Goal: Task Accomplishment & Management: Manage account settings

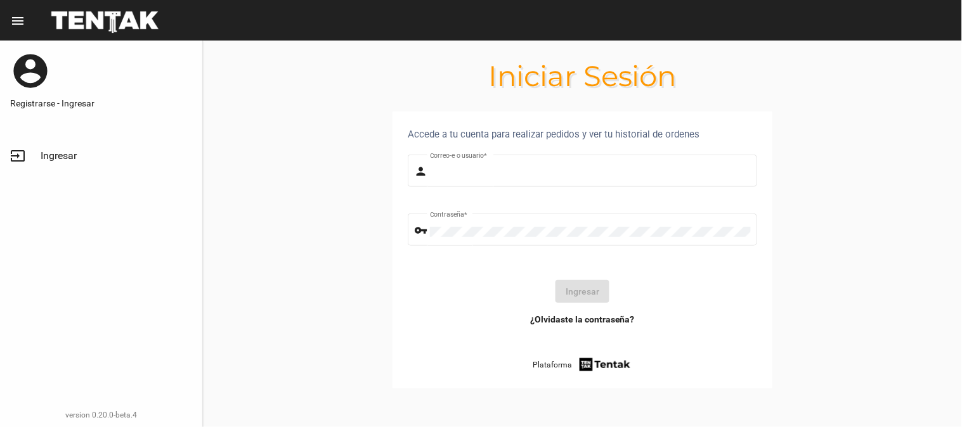
type input "UsuarioHisehi"
click at [39, 153] on link "input Ingresar" at bounding box center [101, 156] width 202 height 30
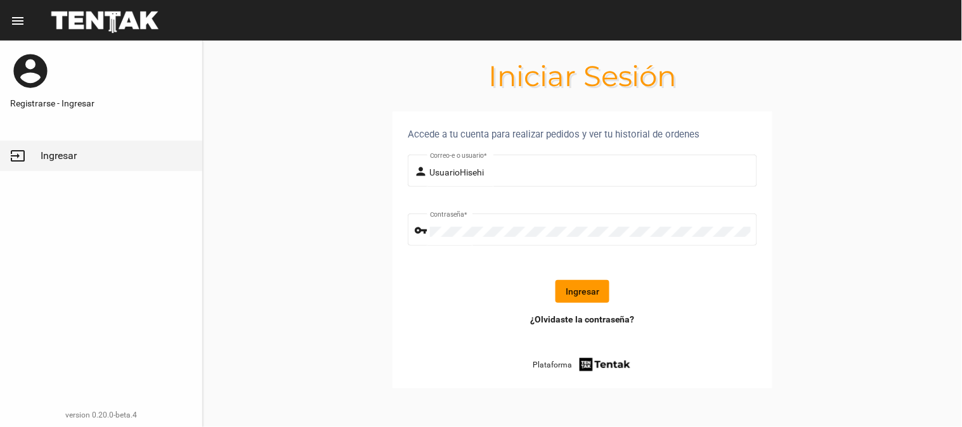
click at [592, 287] on button "Ingresar" at bounding box center [583, 291] width 54 height 23
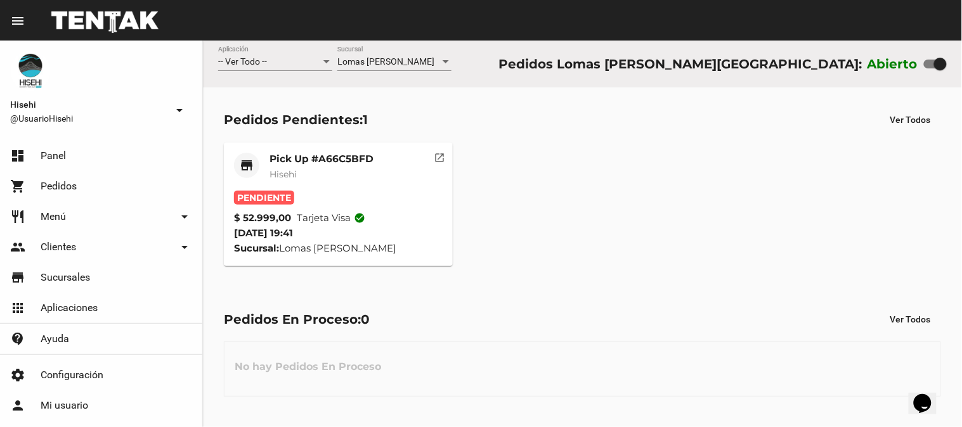
click at [311, 173] on mat-card-subtitle "Hisehi" at bounding box center [322, 174] width 104 height 13
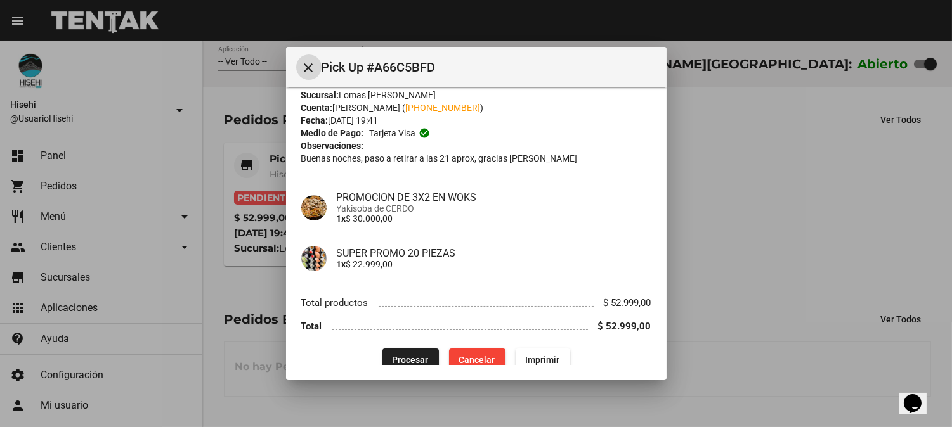
scroll to position [42, 0]
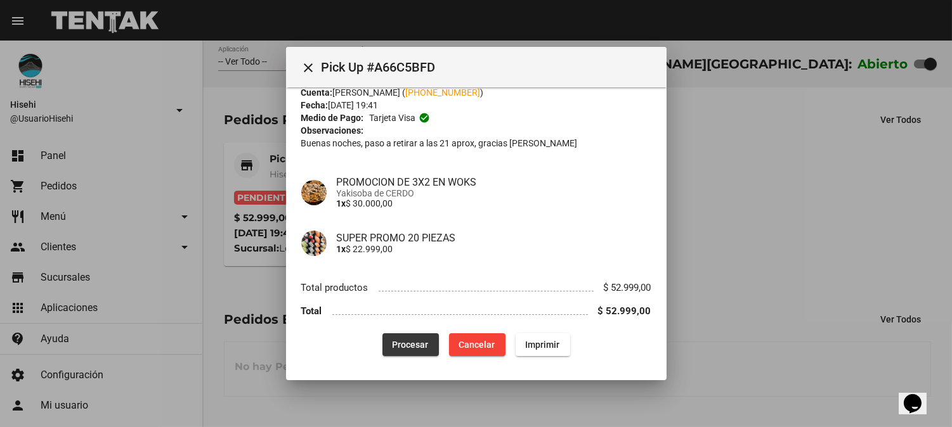
click at [400, 349] on button "Procesar" at bounding box center [410, 345] width 56 height 23
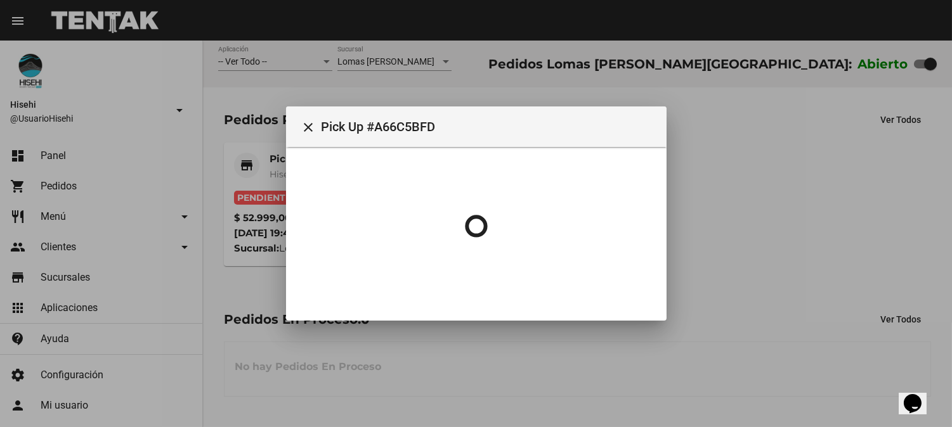
scroll to position [0, 0]
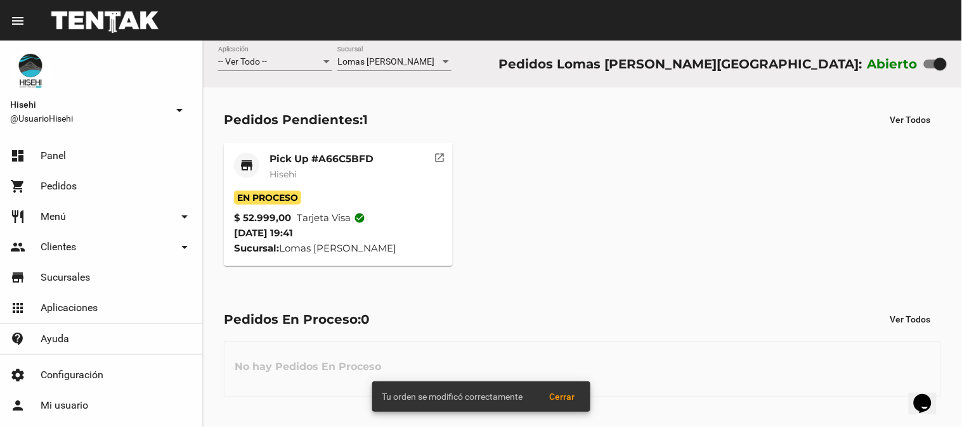
click at [282, 174] on span "Hisehi" at bounding box center [283, 174] width 27 height 11
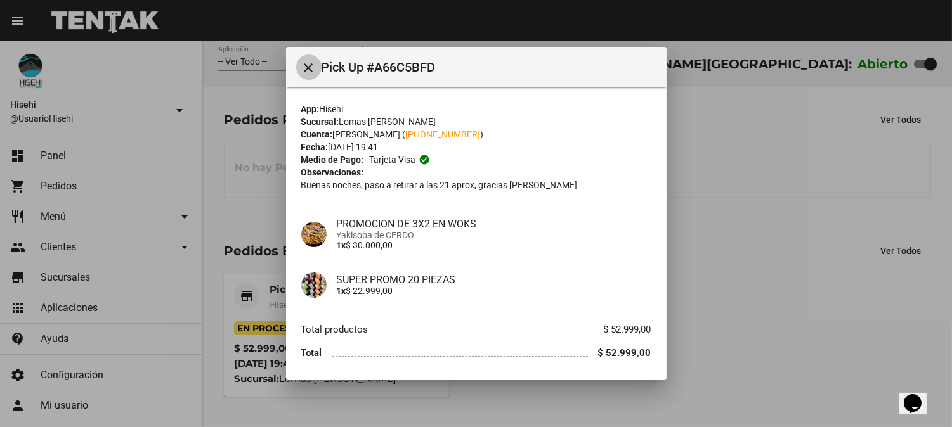
click at [305, 74] on mat-icon "close" at bounding box center [308, 67] width 15 height 15
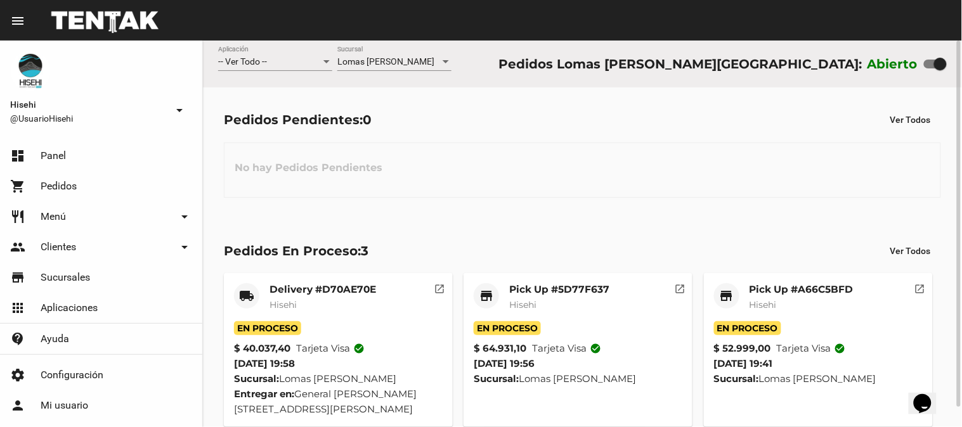
click at [743, 282] on mat-card "store Pick Up #A66C5BFD Hisehi En Proceso $ 52.999,00 Tarjeta visa check_circle…" at bounding box center [818, 350] width 229 height 154
click at [757, 288] on mat-card-title "Pick Up #A66C5BFD" at bounding box center [802, 289] width 104 height 13
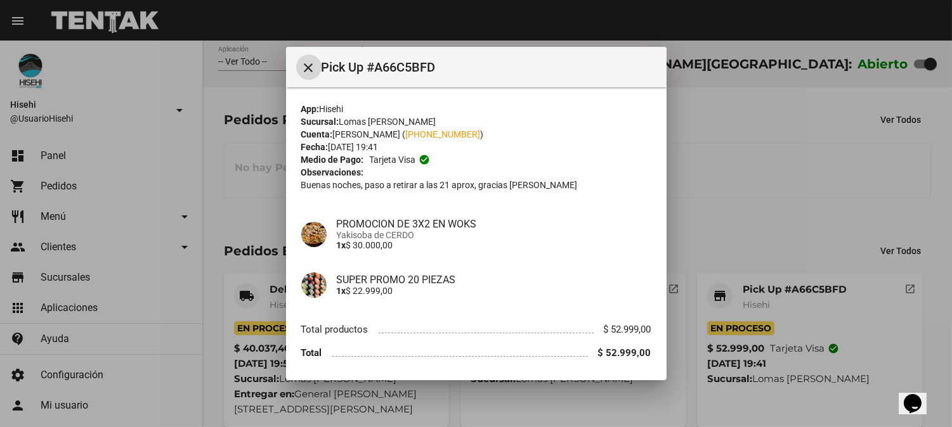
click at [755, 176] on div at bounding box center [476, 213] width 952 height 427
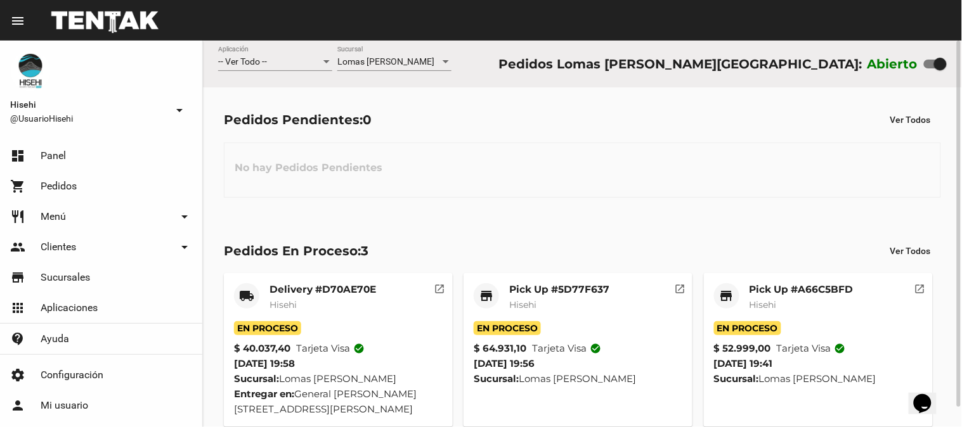
click at [556, 300] on mat-card-subtitle "Hisehi" at bounding box center [559, 305] width 100 height 13
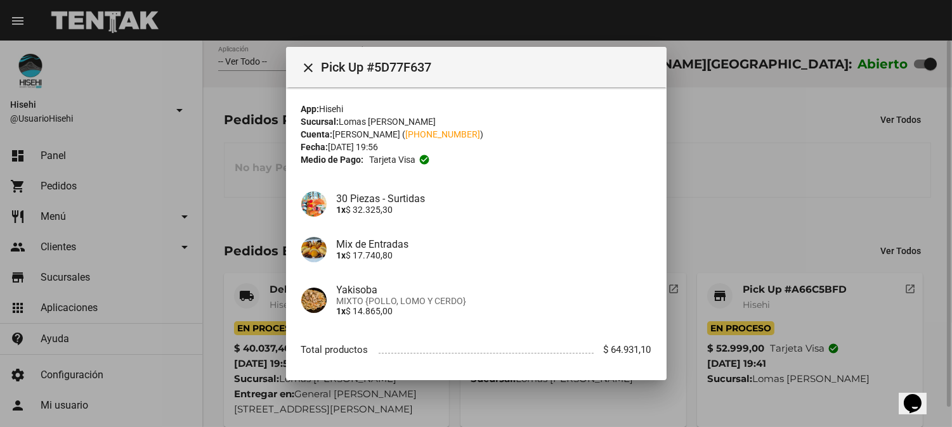
click at [271, 145] on div at bounding box center [476, 213] width 952 height 427
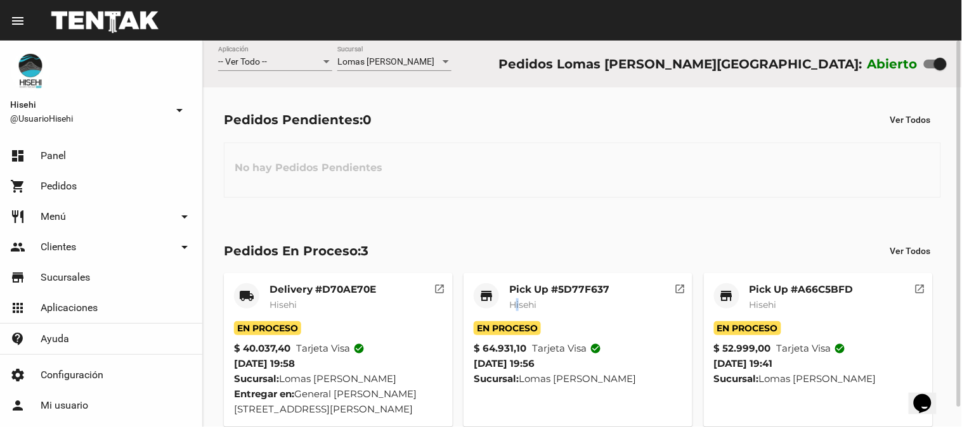
click at [518, 312] on div "Pick Up #5D77F637 Hisehi" at bounding box center [559, 302] width 100 height 38
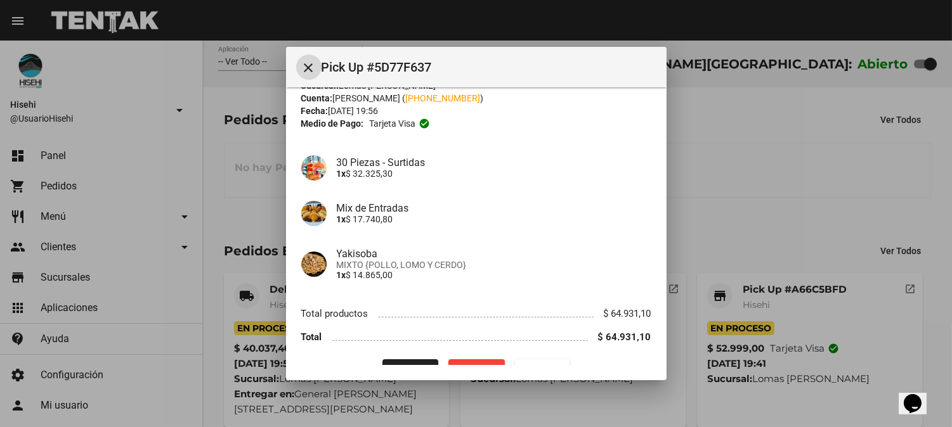
scroll to position [62, 0]
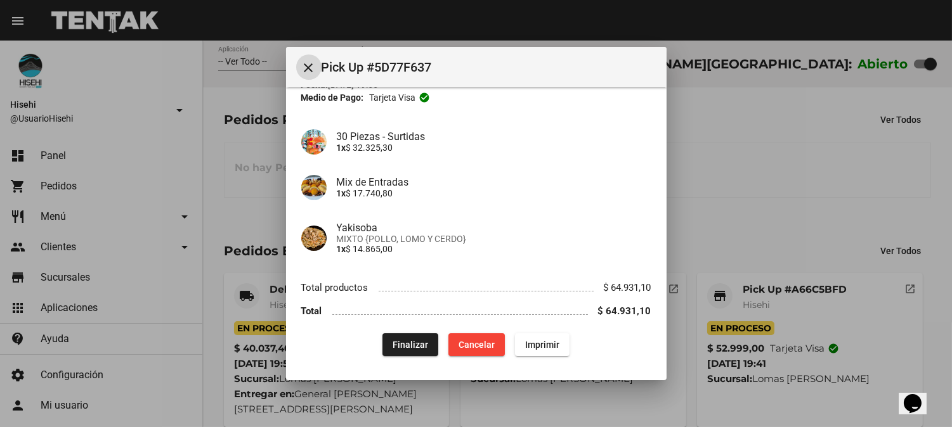
click at [406, 347] on span "Finalizar" at bounding box center [411, 345] width 36 height 10
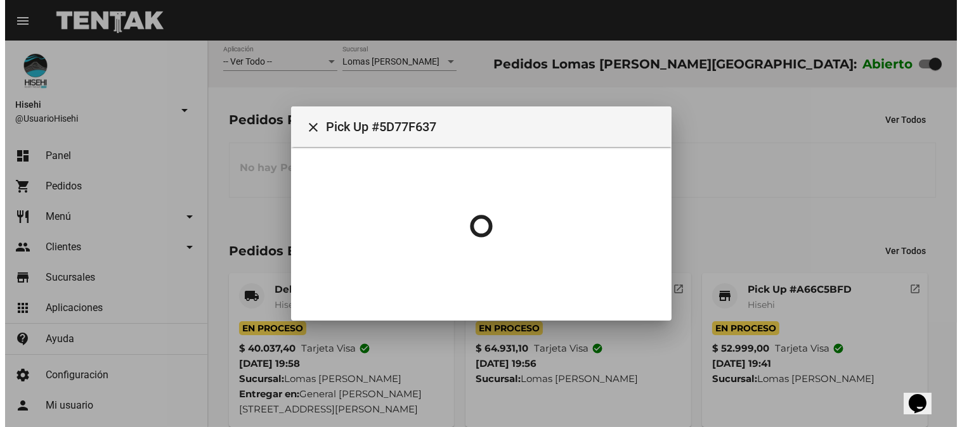
scroll to position [0, 0]
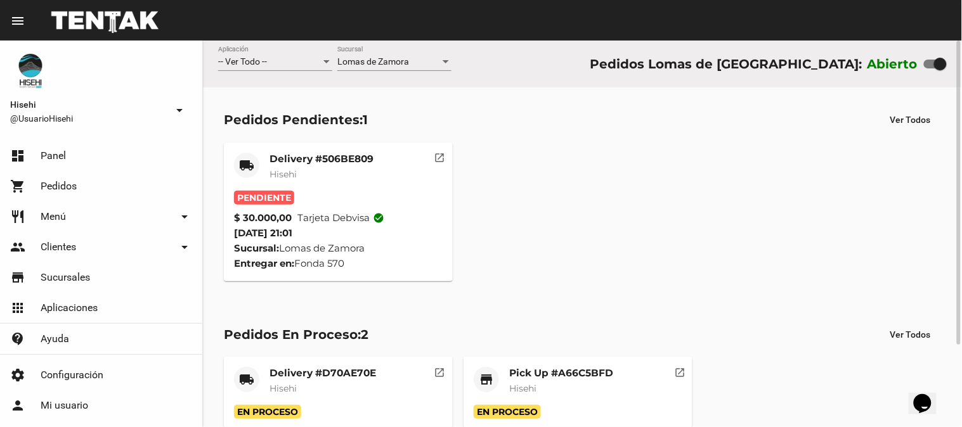
click at [296, 156] on mat-card-title "Delivery #506BE809" at bounding box center [322, 159] width 104 height 13
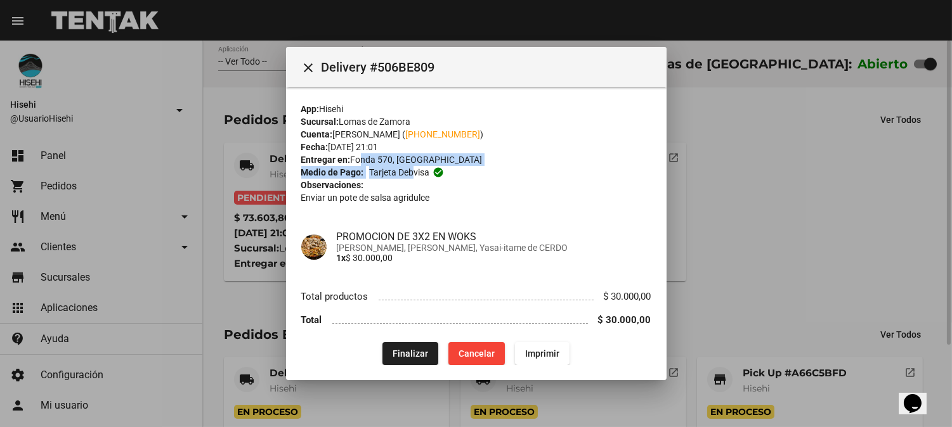
drag, startPoint x: 357, startPoint y: 163, endPoint x: 415, endPoint y: 166, distance: 58.4
click at [415, 166] on div "App: Hisehi Sucursal: Lomas de Zamora Cuenta: pablo perelmuter ( +54 1144999835…" at bounding box center [476, 234] width 350 height 263
click at [537, 247] on span "Yakimeshi de CERDO, Yakisoba de POLLO, Yasai-itame de CERDO" at bounding box center [494, 248] width 315 height 10
click at [265, 124] on div at bounding box center [476, 213] width 952 height 427
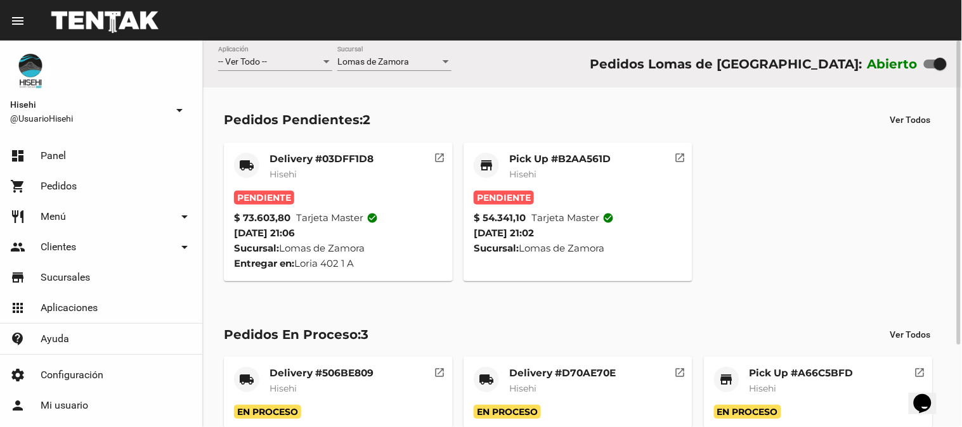
click at [573, 164] on mat-card-title "Pick Up #B2AA561D" at bounding box center [559, 159] width 101 height 13
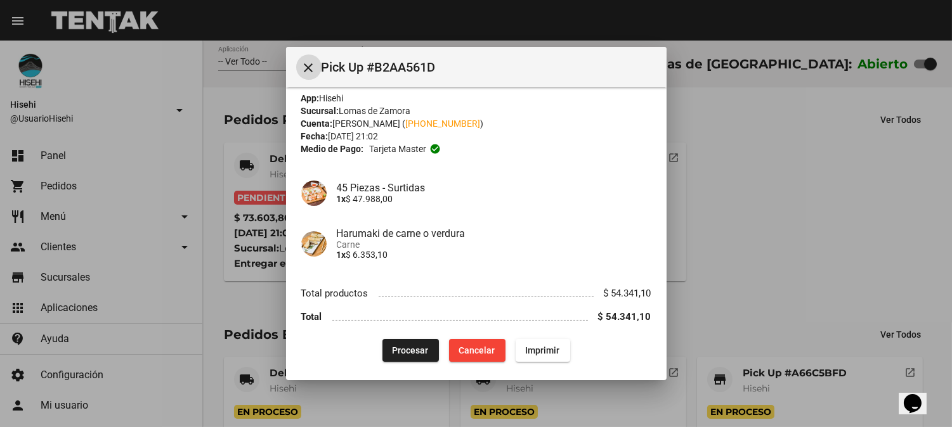
scroll to position [16, 0]
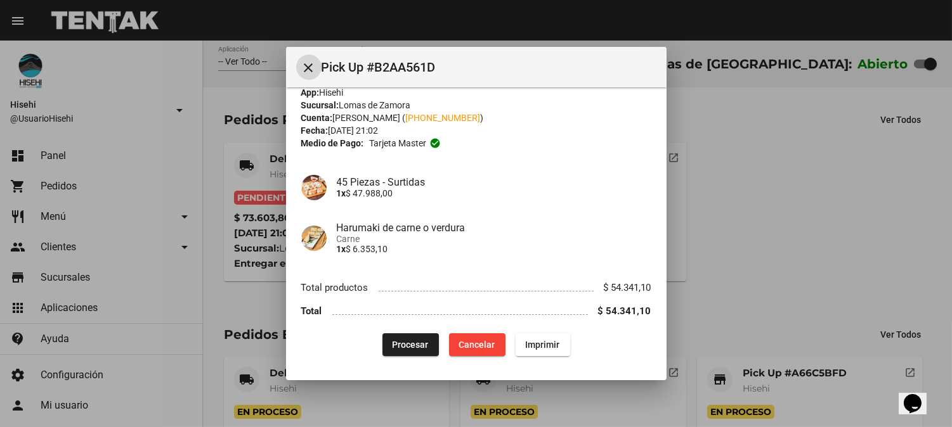
click at [888, 173] on div at bounding box center [476, 213] width 952 height 427
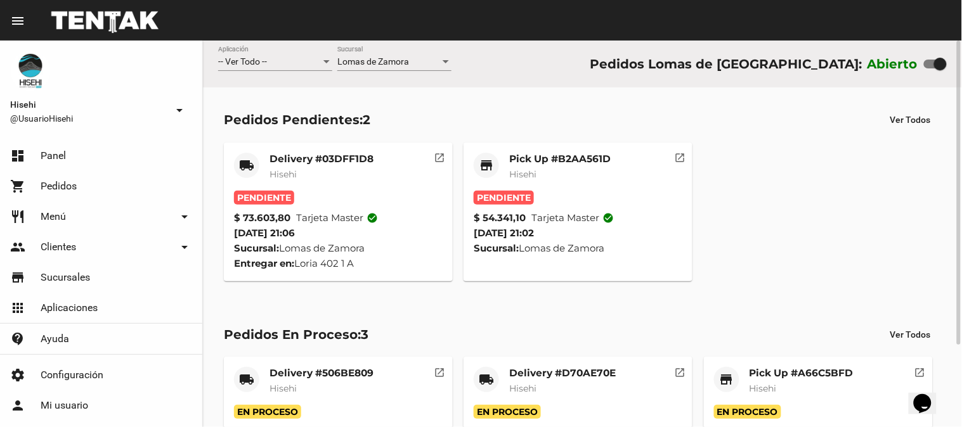
click at [270, 174] on span "Hisehi" at bounding box center [283, 174] width 27 height 11
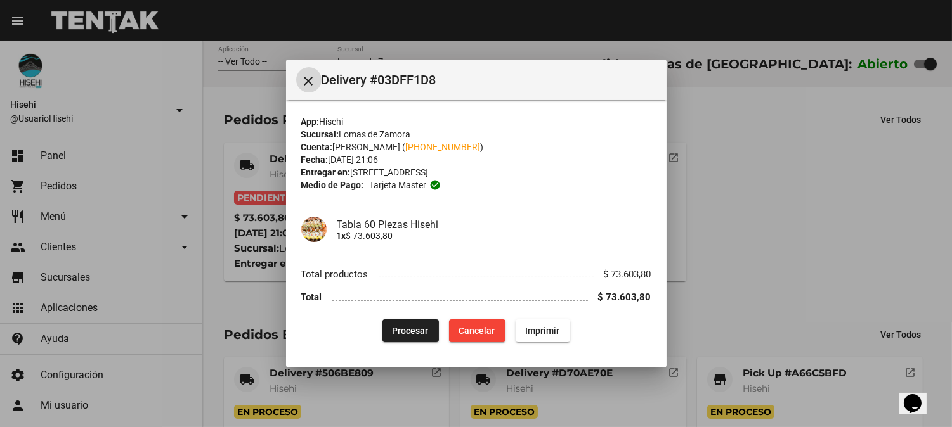
click at [261, 138] on div at bounding box center [476, 213] width 952 height 427
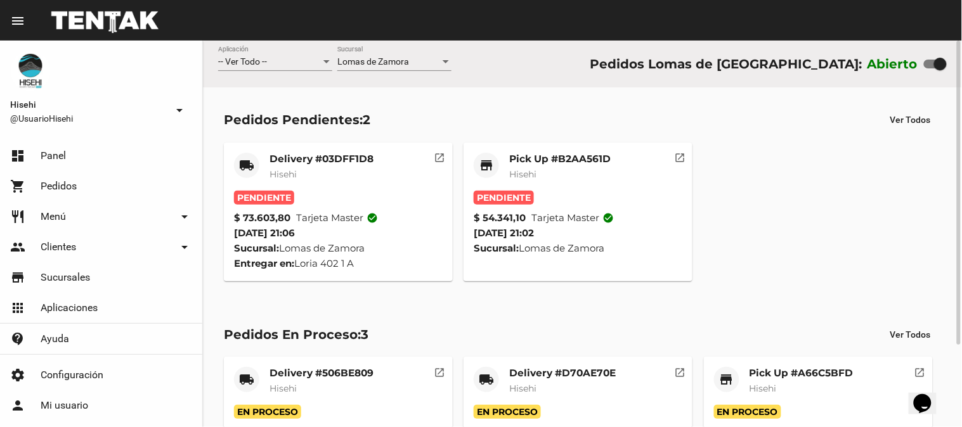
click at [277, 169] on span "Hisehi" at bounding box center [283, 174] width 27 height 11
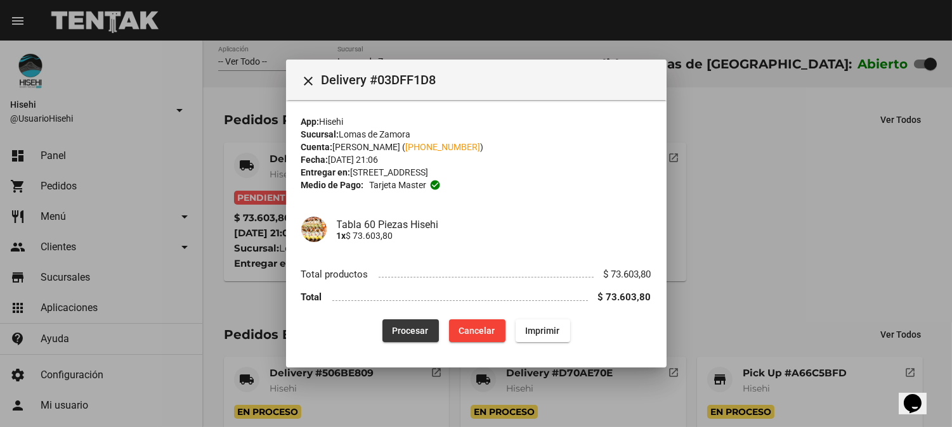
click at [411, 330] on span "Procesar" at bounding box center [411, 331] width 36 height 10
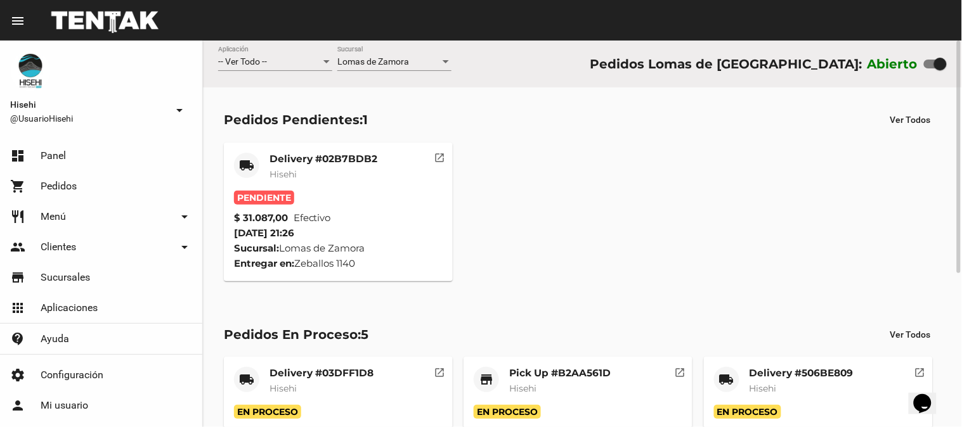
click at [327, 189] on div "Delivery #02B7BDB2 Hisehi" at bounding box center [324, 172] width 108 height 38
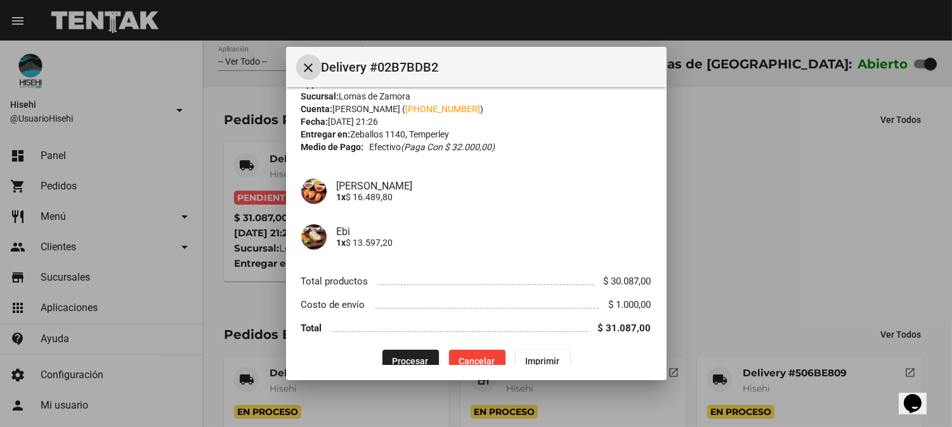
scroll to position [42, 0]
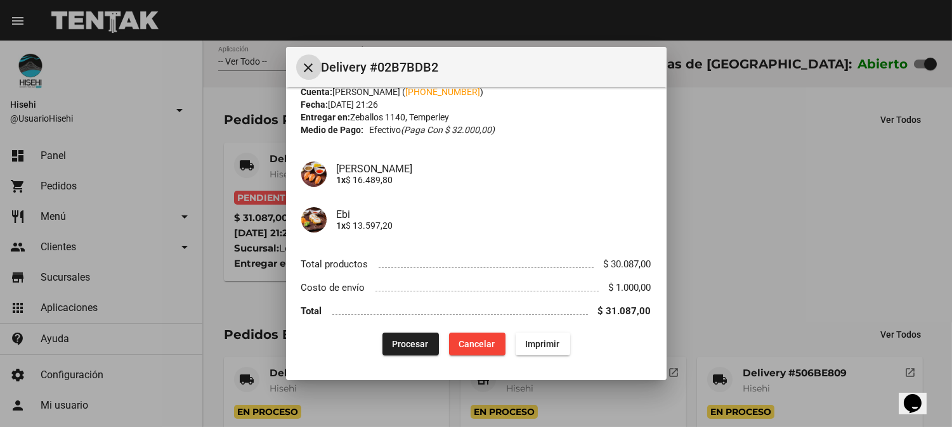
click at [407, 335] on button "Procesar" at bounding box center [410, 344] width 56 height 23
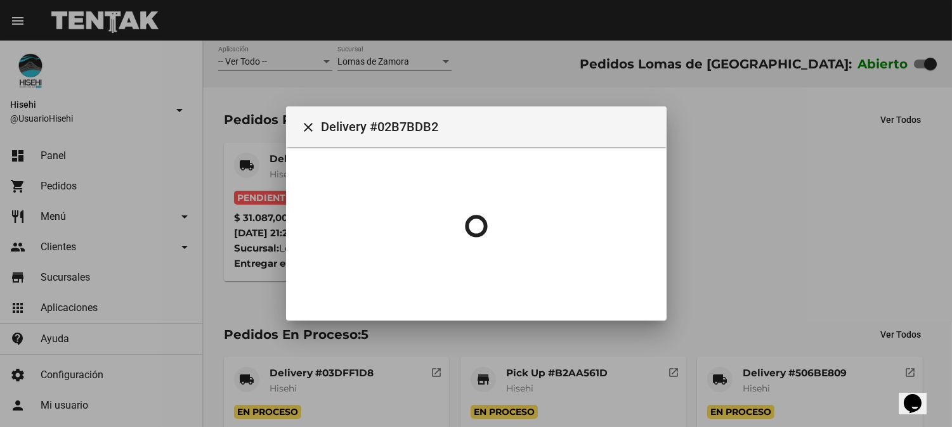
scroll to position [0, 0]
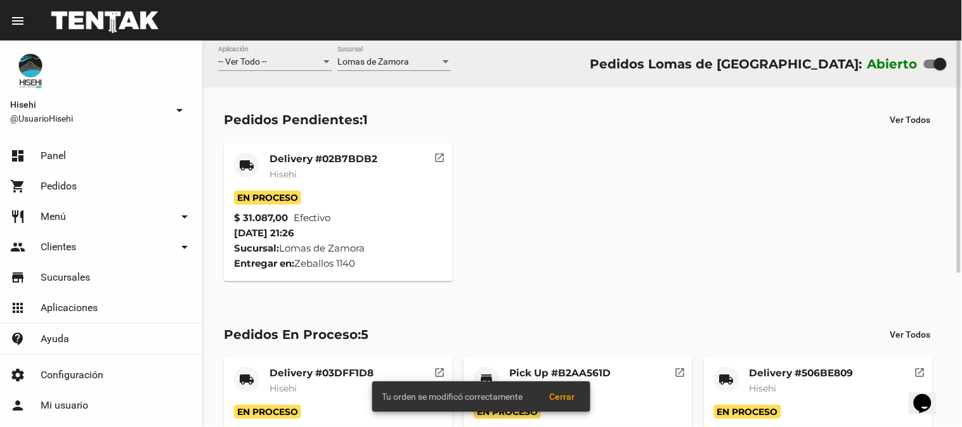
click at [277, 162] on mat-card-title "Delivery #02B7BDB2" at bounding box center [324, 159] width 108 height 13
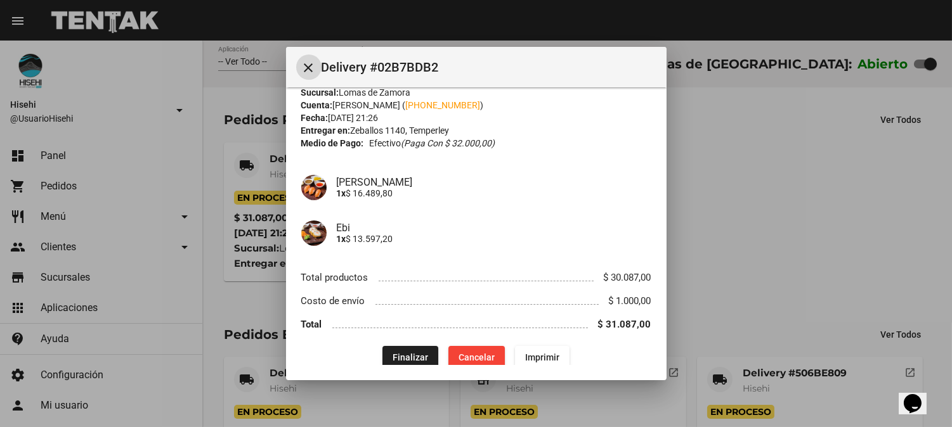
scroll to position [42, 0]
